Goal: Use online tool/utility: Use online tool/utility

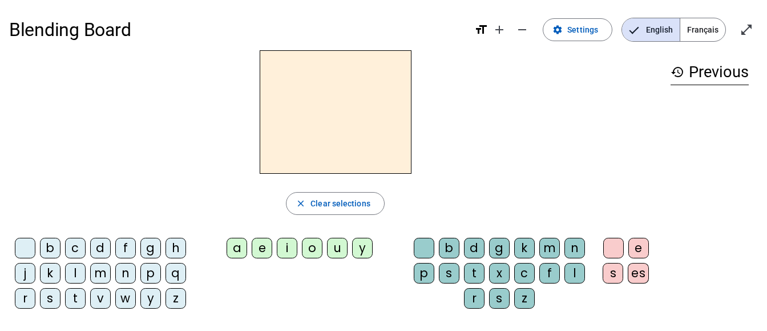
click at [287, 246] on div "i" at bounding box center [287, 248] width 21 height 21
click at [573, 274] on div "l" at bounding box center [575, 273] width 21 height 21
click at [100, 272] on div "m" at bounding box center [100, 273] width 21 height 21
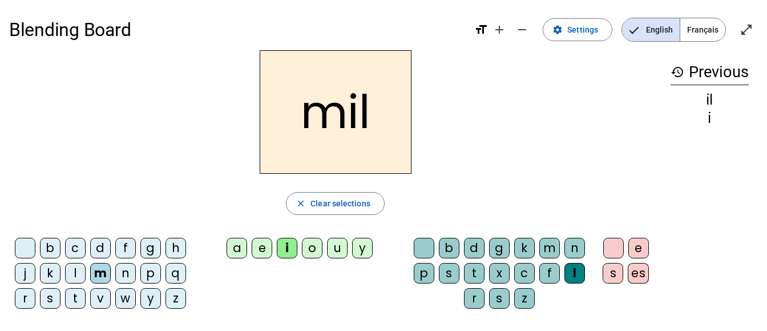
click at [238, 248] on div "a" at bounding box center [237, 248] width 21 height 21
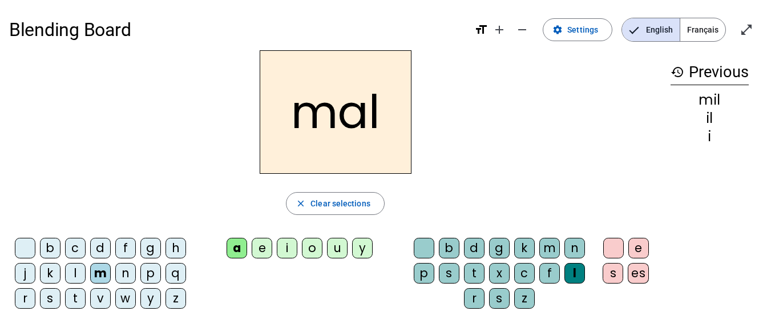
click at [409, 219] on div "mal close Clear selections b c d f g h j k l m n p q r s t v w y z a e i o u y …" at bounding box center [335, 183] width 653 height 267
click at [424, 242] on div at bounding box center [424, 248] width 21 height 21
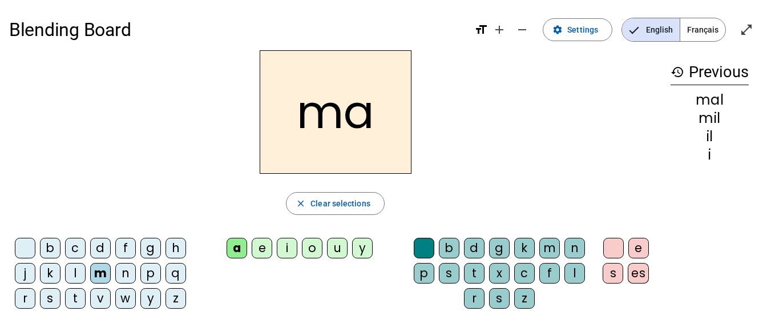
click at [73, 266] on div "l" at bounding box center [75, 273] width 21 height 21
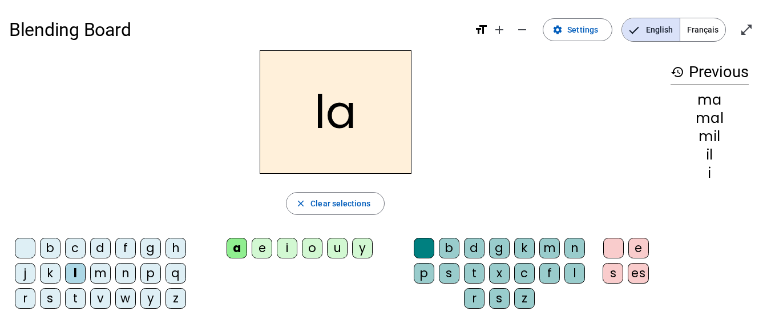
click at [344, 245] on div "u" at bounding box center [337, 248] width 21 height 21
click at [100, 247] on div "d" at bounding box center [100, 248] width 21 height 21
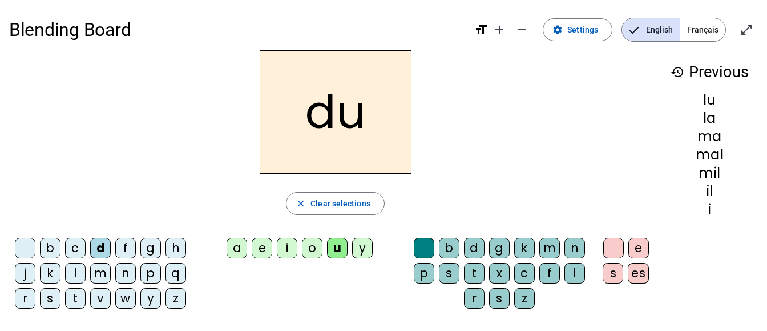
click at [71, 302] on div "t" at bounding box center [75, 298] width 21 height 21
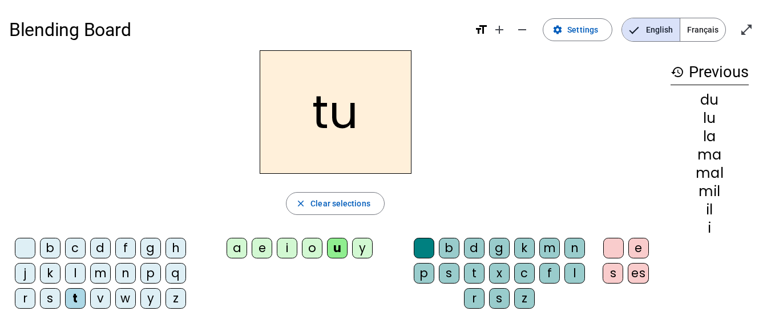
click at [268, 248] on div "e" at bounding box center [262, 248] width 21 height 21
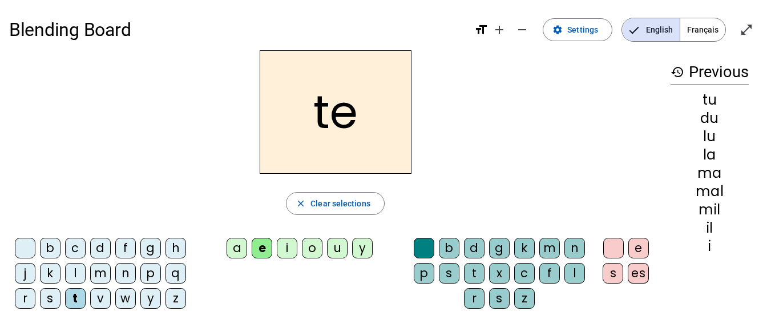
click at [104, 243] on div "d" at bounding box center [100, 248] width 21 height 21
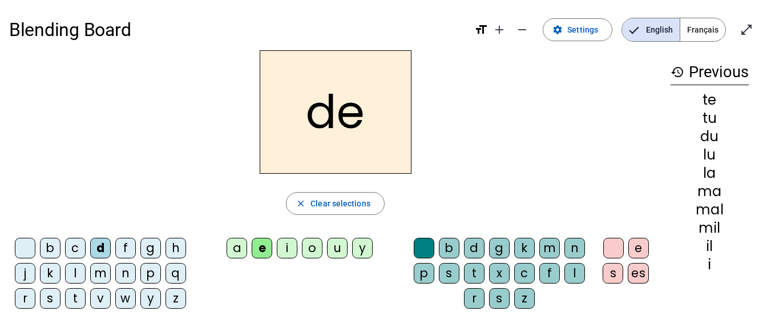
click at [23, 277] on div "j" at bounding box center [25, 273] width 21 height 21
